Goal: Information Seeking & Learning: Learn about a topic

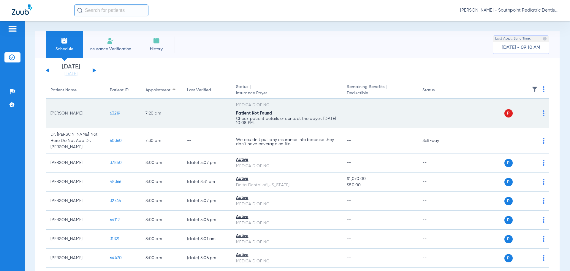
click at [116, 113] on span "63219" at bounding box center [115, 113] width 10 height 4
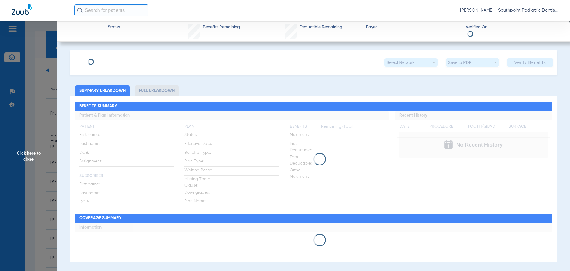
click at [55, 101] on span "Click here to close" at bounding box center [28, 156] width 57 height 271
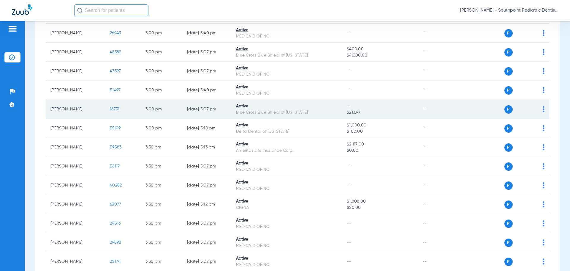
scroll to position [2052, 0]
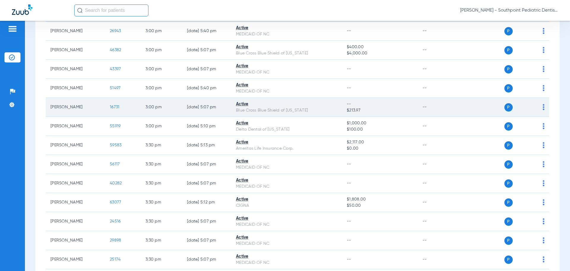
click at [117, 105] on span "16731" at bounding box center [115, 107] width 10 height 4
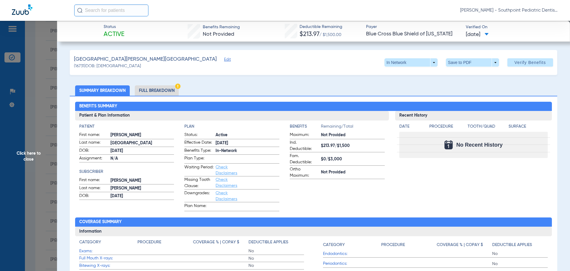
click at [154, 92] on li "Full Breakdown" at bounding box center [157, 90] width 44 height 10
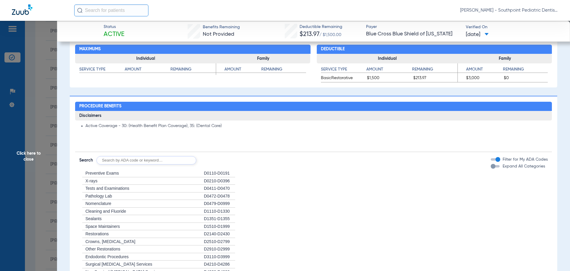
scroll to position [446, 0]
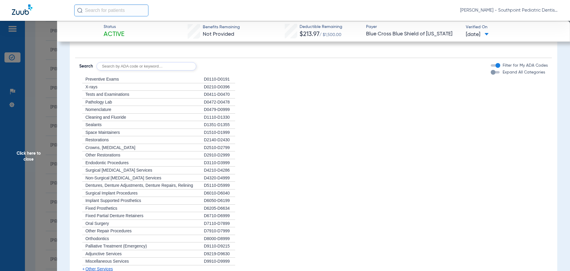
click at [41, 133] on span "Click here to close" at bounding box center [28, 156] width 57 height 271
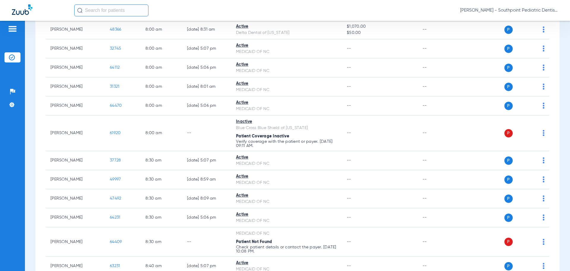
scroll to position [0, 0]
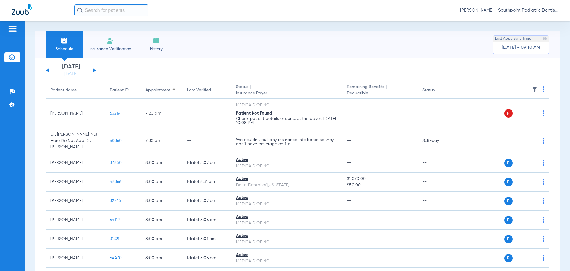
click at [533, 92] on img at bounding box center [535, 89] width 6 height 6
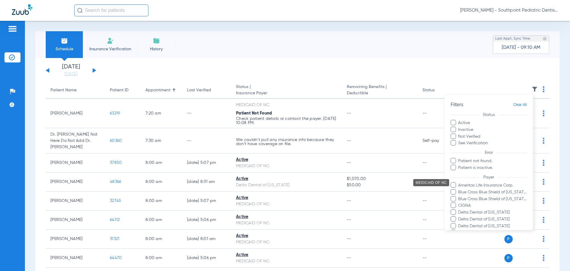
scroll to position [50, 0]
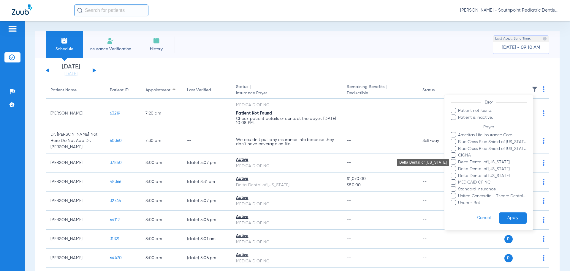
click at [474, 162] on span "Delta Dental of [US_STATE]" at bounding box center [492, 162] width 69 height 6
click at [459, 166] on input "Delta Dental of [US_STATE]" at bounding box center [459, 166] width 0 height 0
click at [477, 166] on span "Delta Dental of [US_STATE]" at bounding box center [492, 169] width 69 height 6
click at [459, 173] on input "Delta Dental of [US_STATE]" at bounding box center [459, 173] width 0 height 0
click at [510, 217] on button "Apply" at bounding box center [513, 218] width 28 height 12
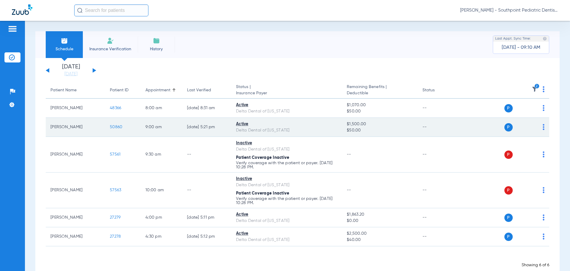
click at [115, 125] on span "50860" at bounding box center [116, 127] width 12 height 4
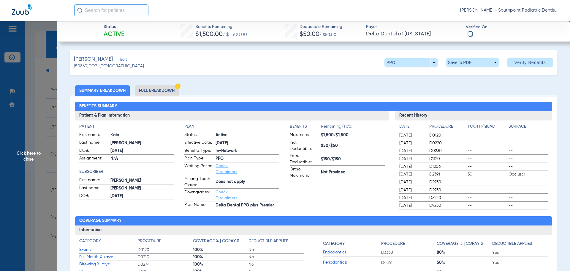
click at [165, 89] on li "Full Breakdown" at bounding box center [157, 90] width 44 height 10
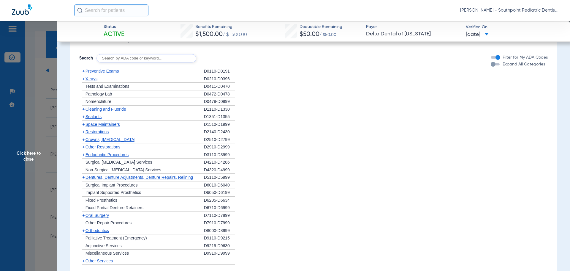
scroll to position [495, 0]
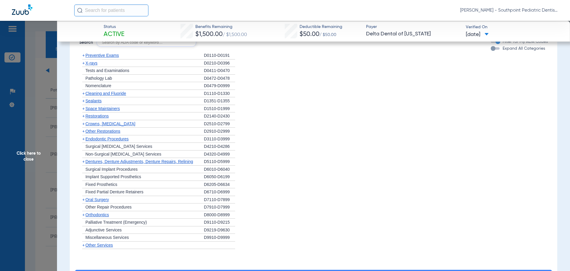
click at [125, 201] on div "+ [MEDICAL_DATA]" at bounding box center [141, 200] width 125 height 8
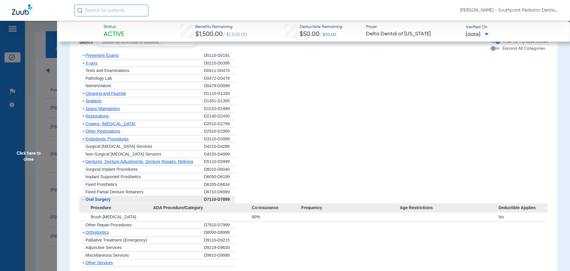
scroll to position [524, 0]
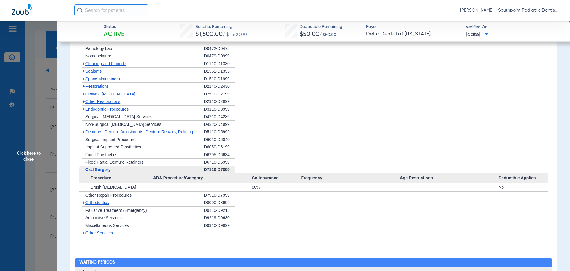
click at [126, 108] on span "Endodontic Procedures" at bounding box center [107, 109] width 43 height 5
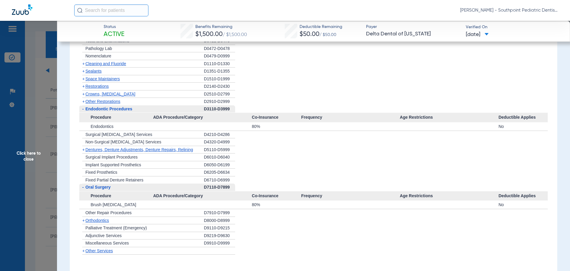
click at [135, 186] on div "- [MEDICAL_DATA]" at bounding box center [141, 187] width 125 height 8
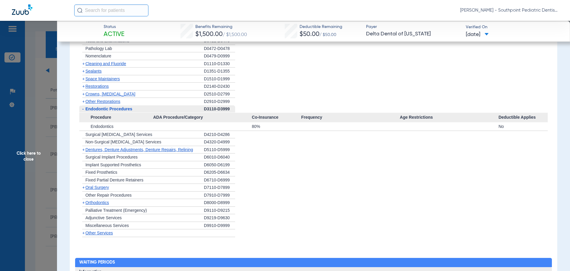
click at [53, 100] on span "Click here to close" at bounding box center [28, 156] width 57 height 271
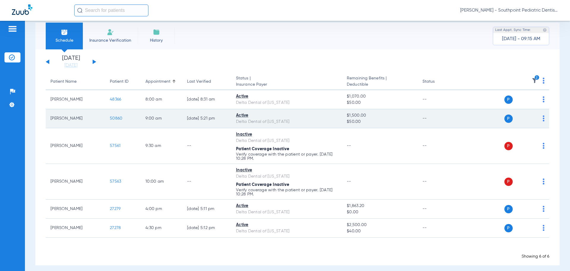
scroll to position [13, 0]
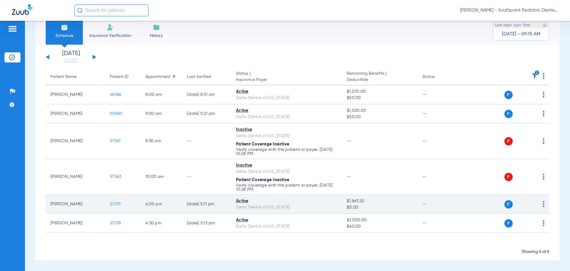
click at [112, 205] on span "27279" at bounding box center [115, 204] width 11 height 4
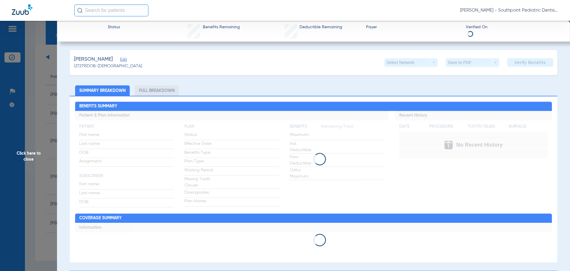
click at [157, 93] on li "Full Breakdown" at bounding box center [157, 90] width 44 height 10
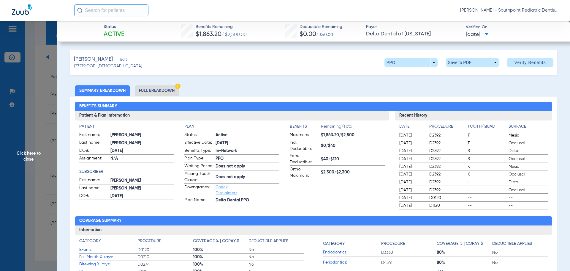
click at [157, 93] on li "Full Breakdown" at bounding box center [157, 90] width 44 height 10
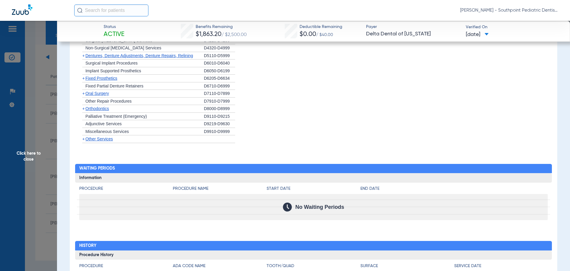
scroll to position [643, 0]
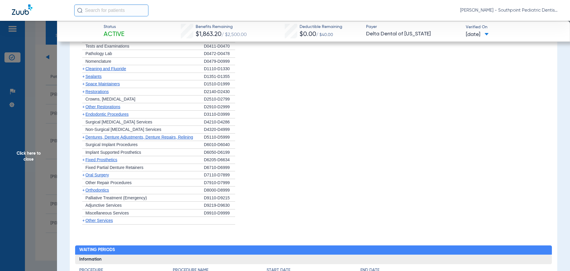
click at [116, 116] on span "Endodontic Procedures" at bounding box center [107, 114] width 43 height 5
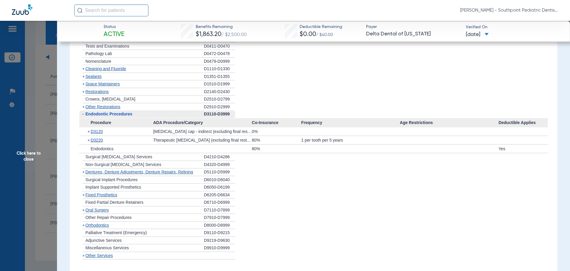
click at [138, 144] on div "+ D3220" at bounding box center [118, 140] width 70 height 8
